Goal: Navigation & Orientation: Find specific page/section

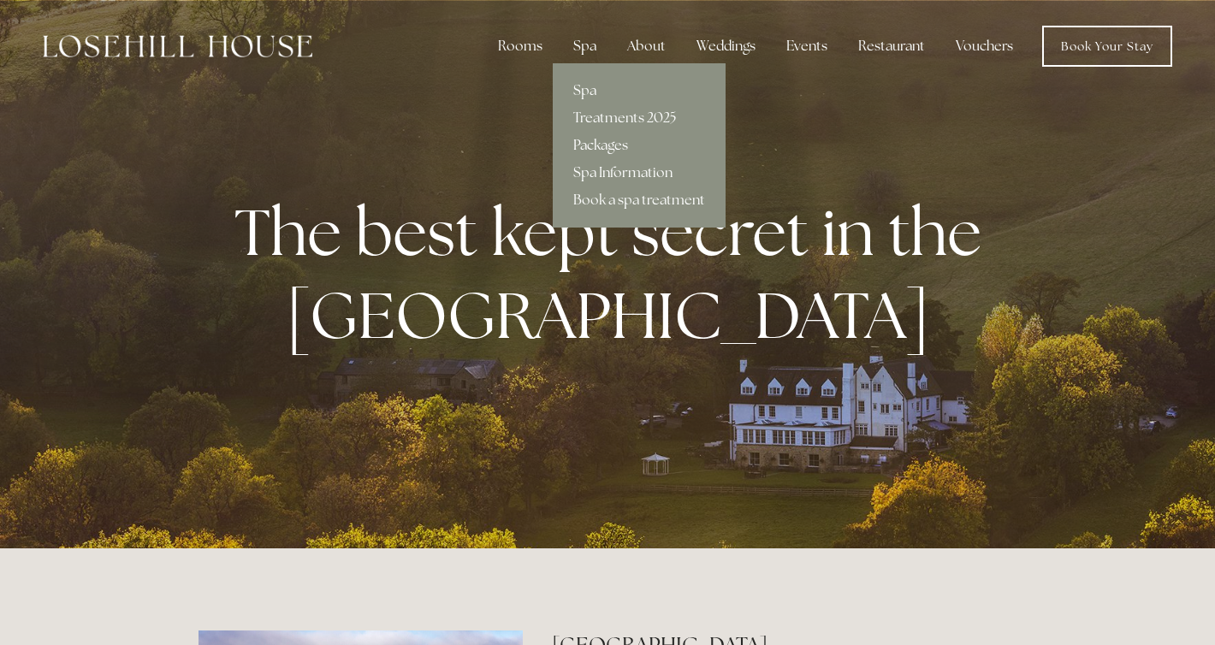
click at [589, 142] on link "Packages" at bounding box center [639, 145] width 173 height 27
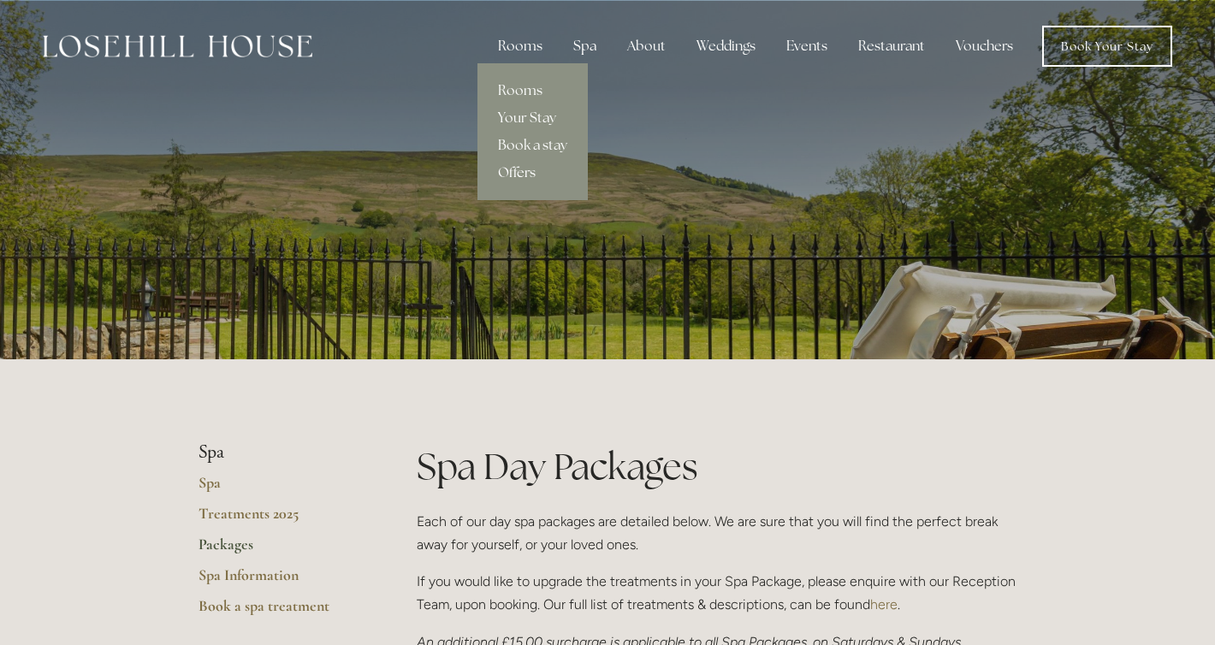
click at [523, 175] on link "Offers" at bounding box center [532, 172] width 110 height 27
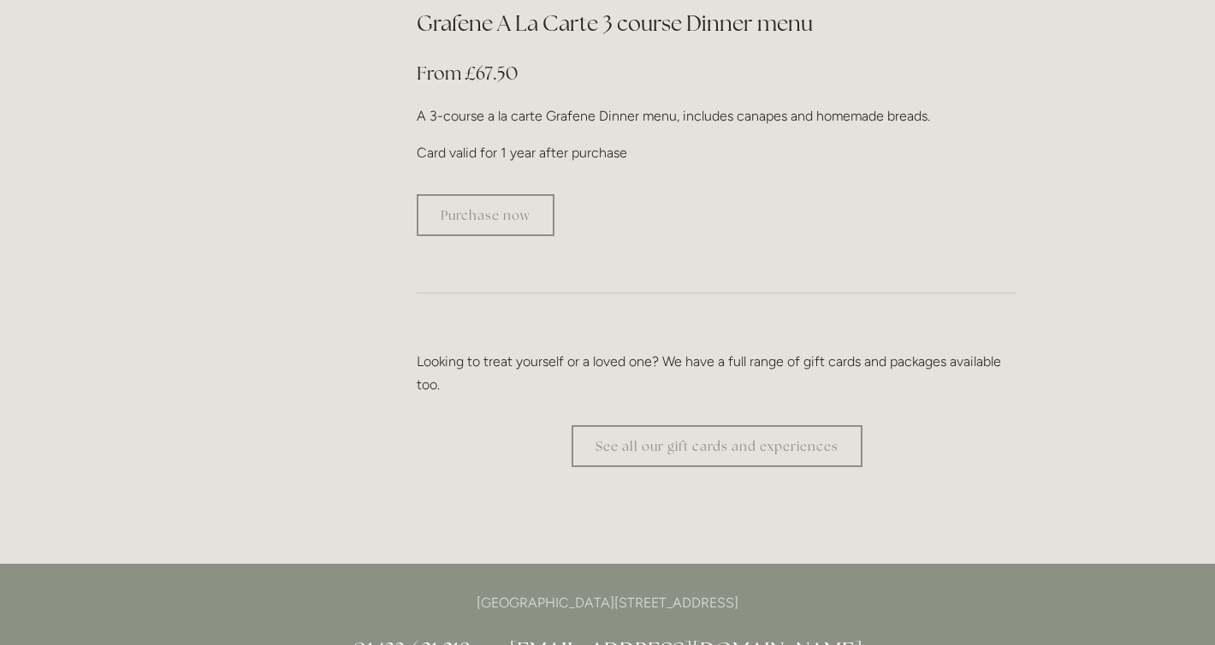
scroll to position [3218, 0]
